Goal: Information Seeking & Learning: Learn about a topic

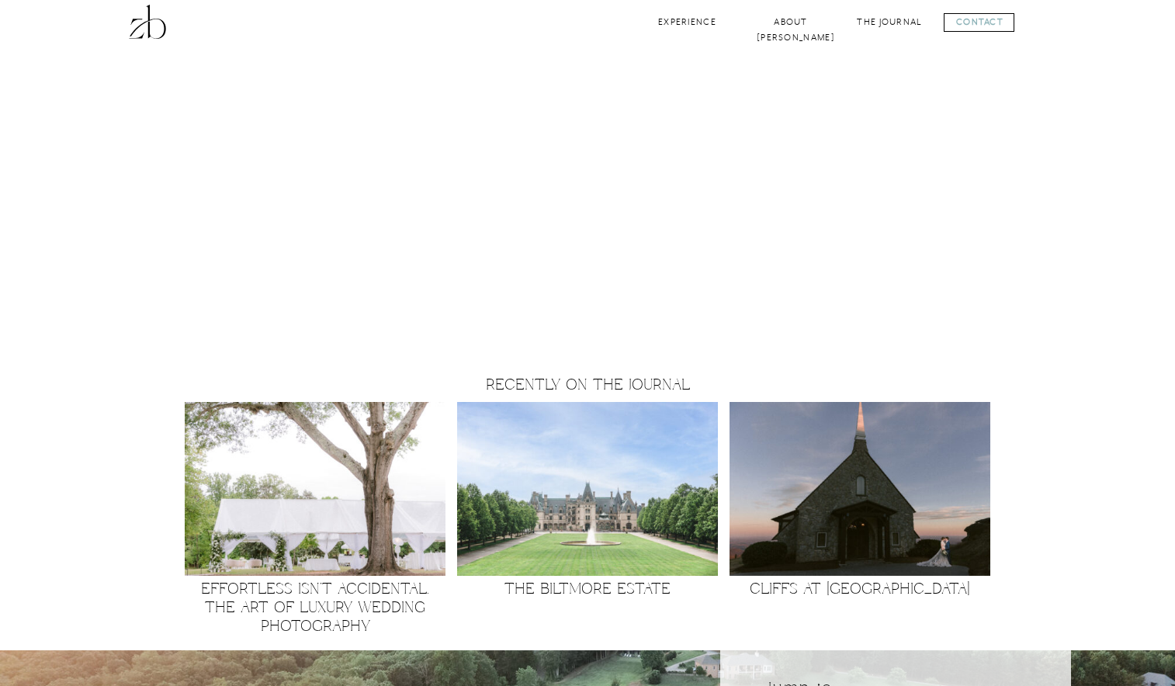
scroll to position [1637, 0]
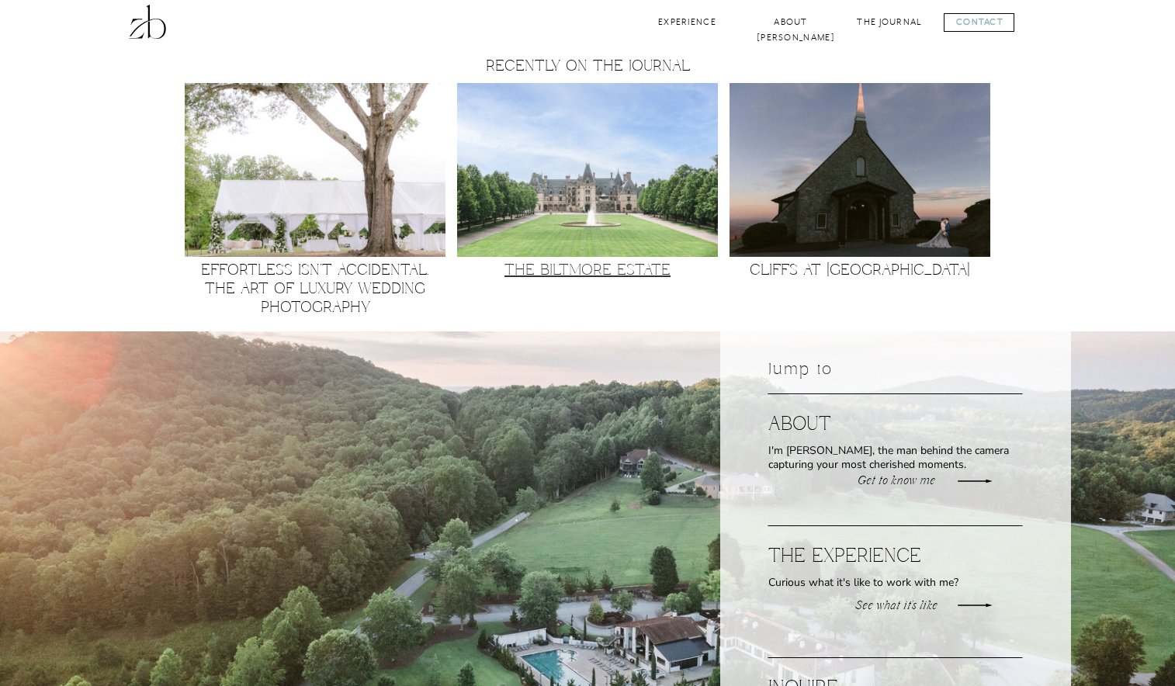
click at [543, 269] on link "The Biltmore Estate" at bounding box center [588, 271] width 166 height 20
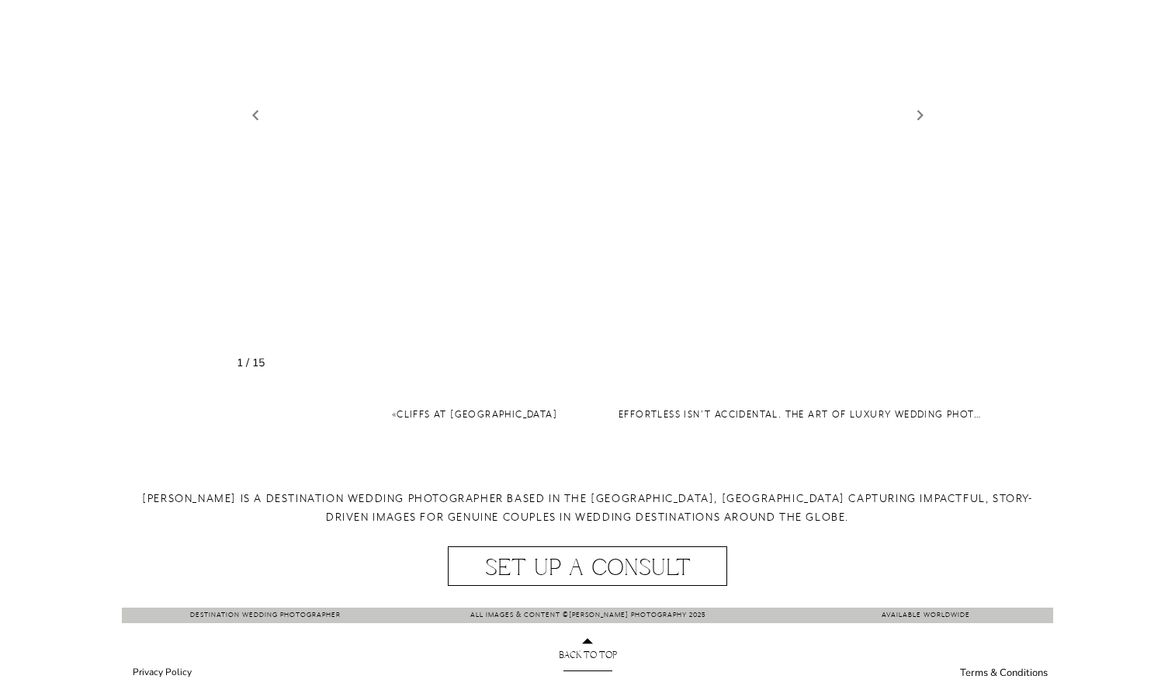
scroll to position [1765, 0]
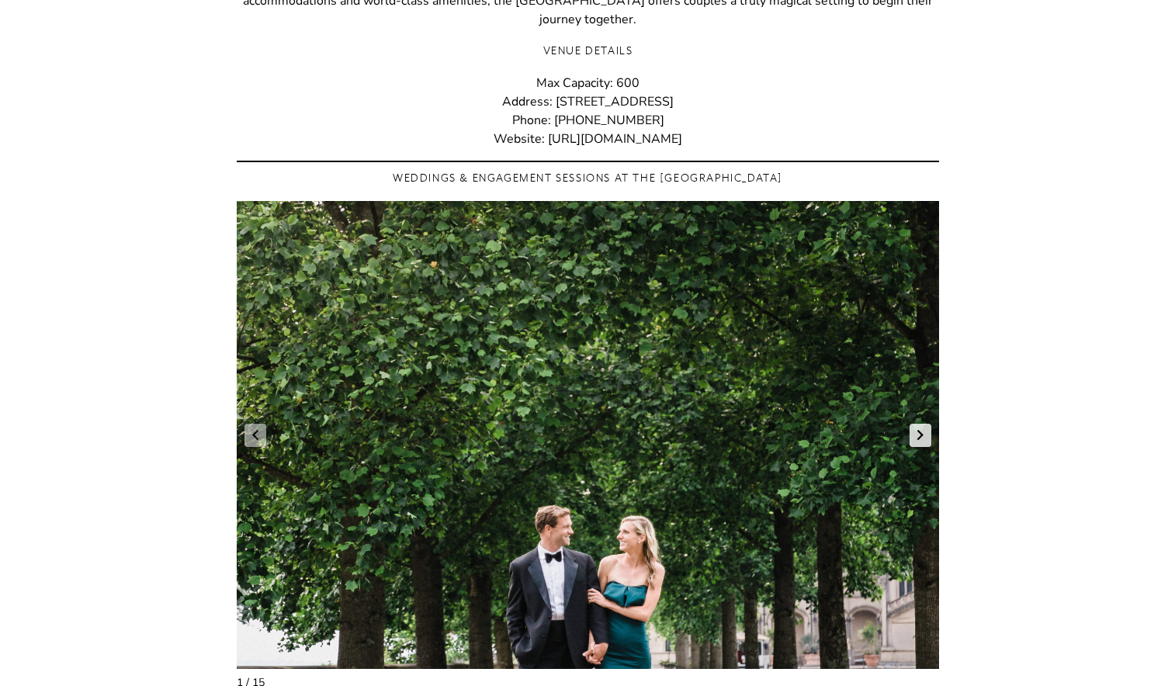
click at [919, 424] on link "Next slide" at bounding box center [921, 435] width 22 height 23
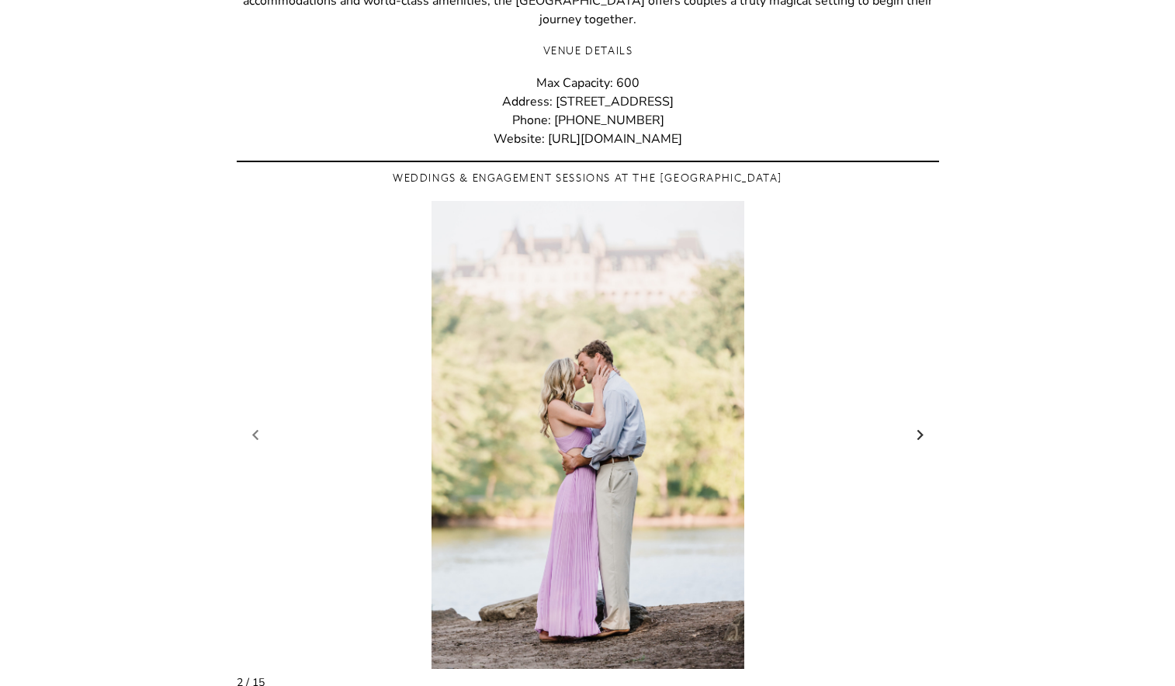
click at [919, 424] on link "Next slide" at bounding box center [921, 435] width 22 height 23
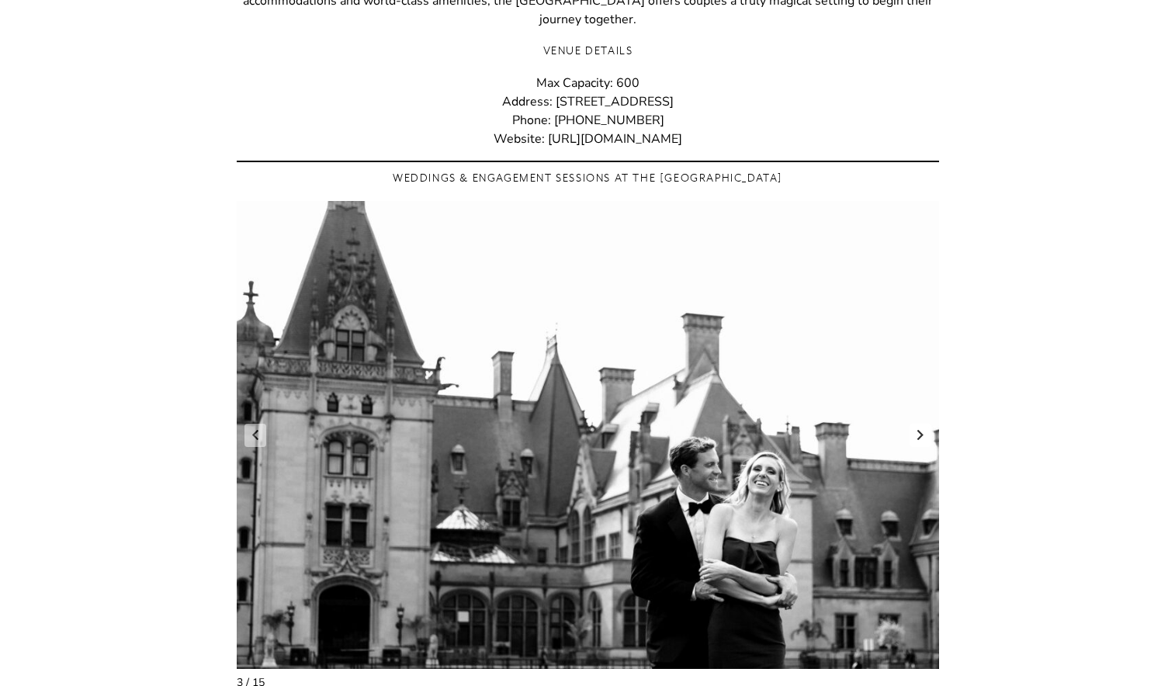
click at [919, 424] on link "Next slide" at bounding box center [921, 435] width 22 height 23
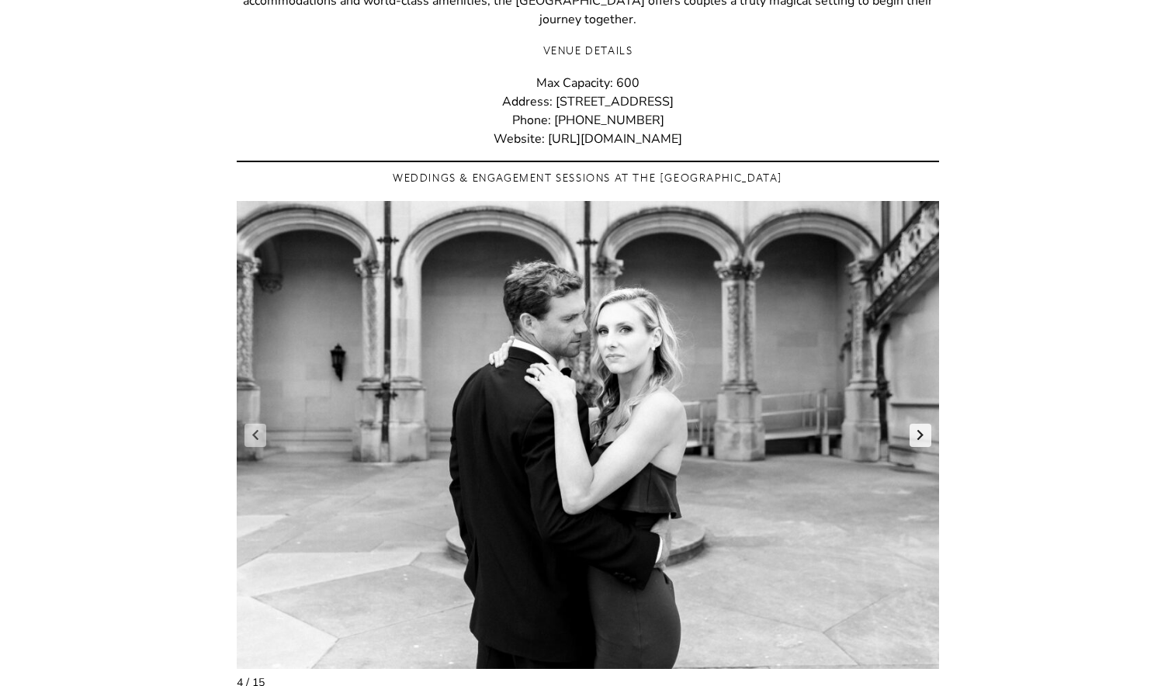
click at [919, 424] on link "Next slide" at bounding box center [921, 435] width 22 height 23
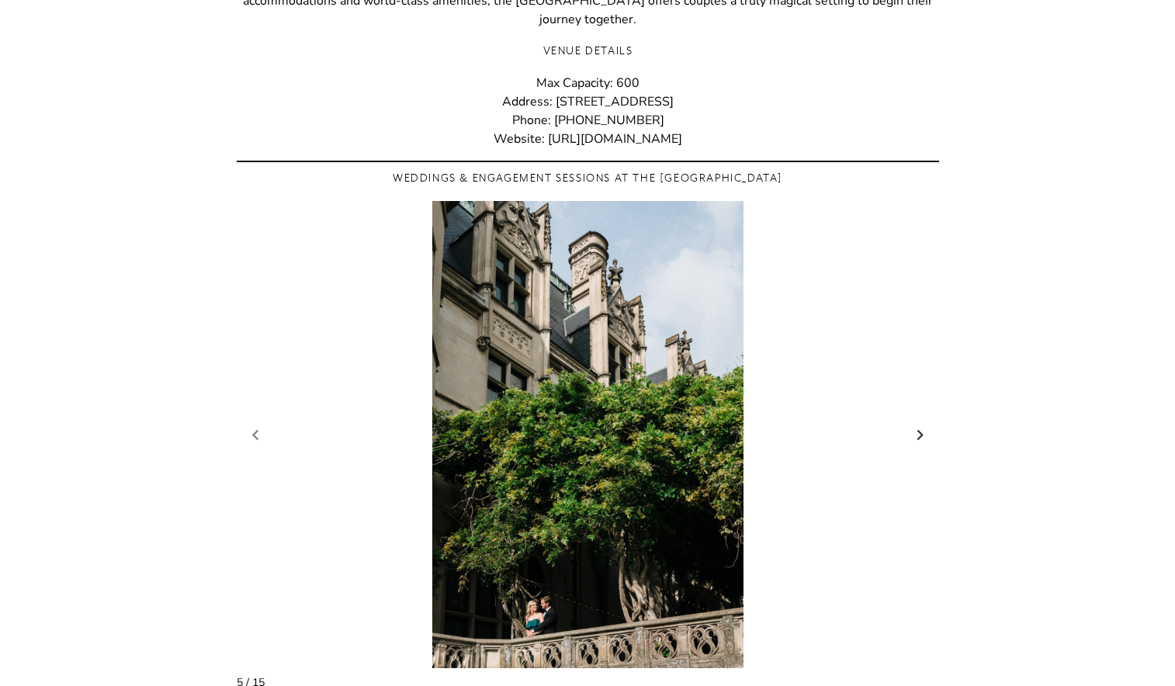
click at [919, 424] on link "Next slide" at bounding box center [921, 435] width 22 height 23
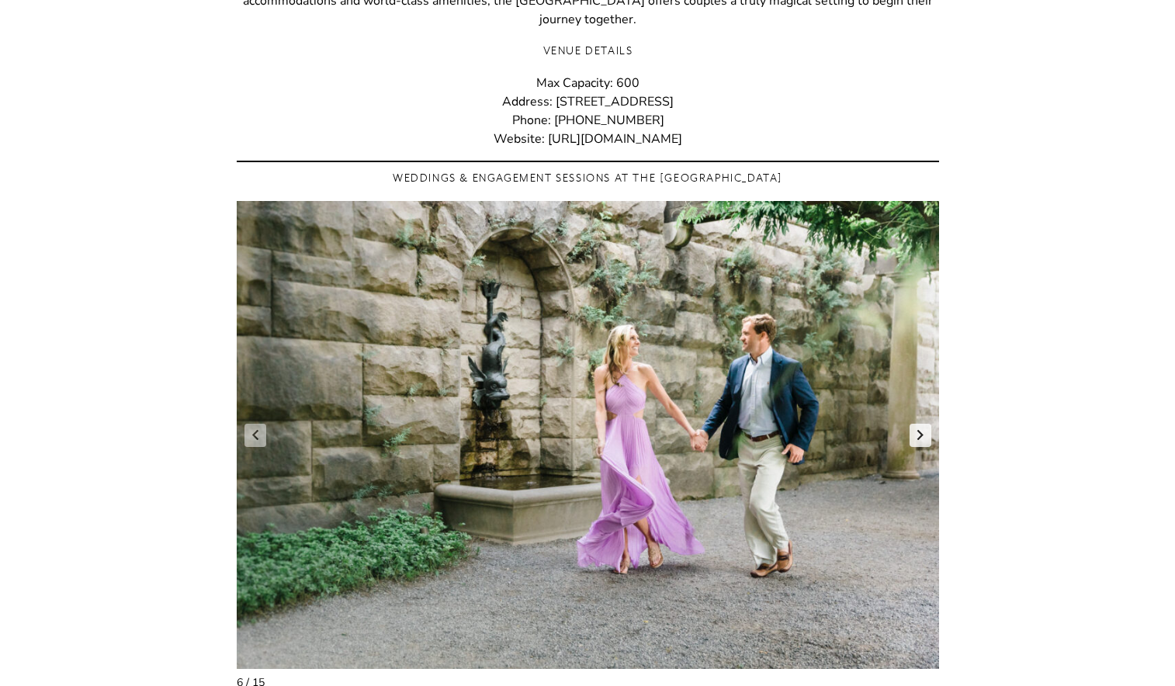
click at [919, 424] on link "Next slide" at bounding box center [921, 435] width 22 height 23
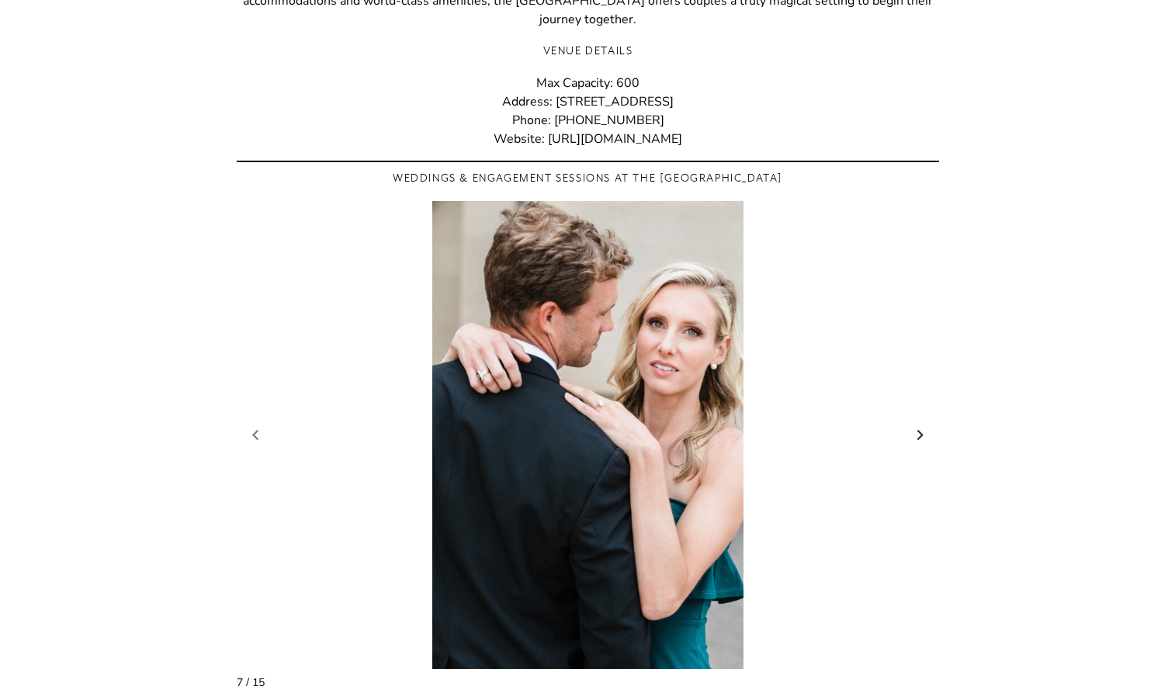
click at [919, 424] on link "Next slide" at bounding box center [921, 435] width 22 height 23
